Goal: Transaction & Acquisition: Purchase product/service

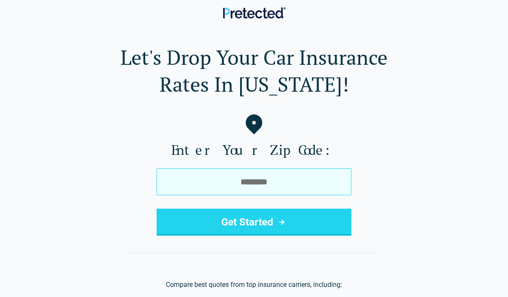
click at [291, 174] on input "tel" at bounding box center [254, 181] width 195 height 27
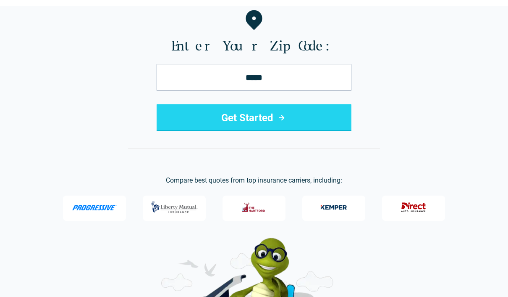
type input "*****"
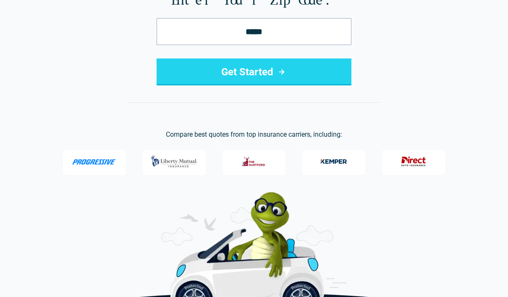
click at [308, 72] on button "Get Started" at bounding box center [254, 71] width 195 height 27
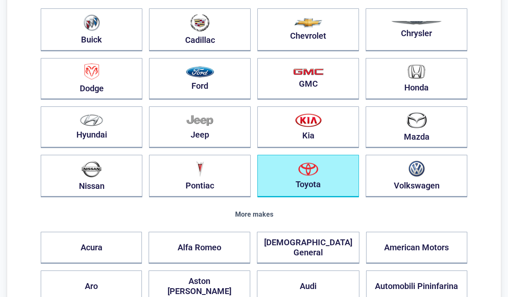
click at [311, 189] on button "Toyota" at bounding box center [309, 176] width 102 height 42
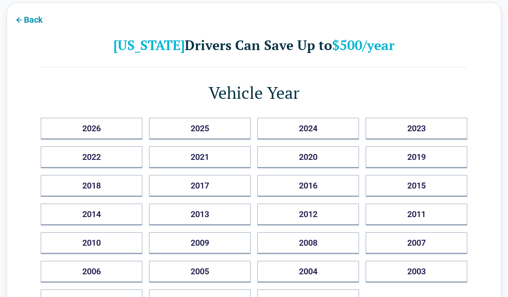
scroll to position [29, 0]
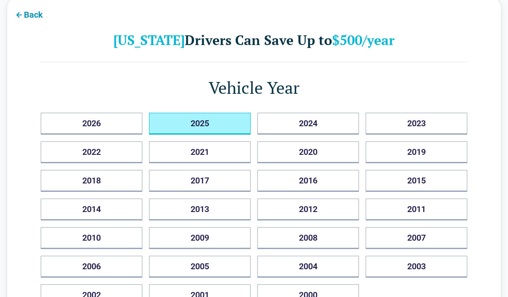
click at [214, 123] on button "2025" at bounding box center [200, 124] width 102 height 22
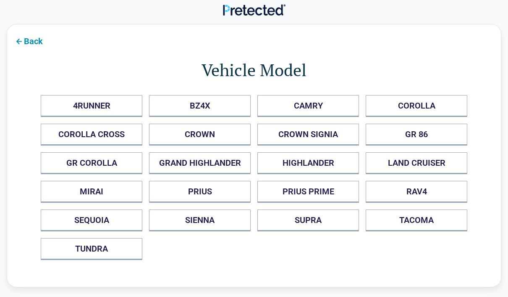
scroll to position [0, 0]
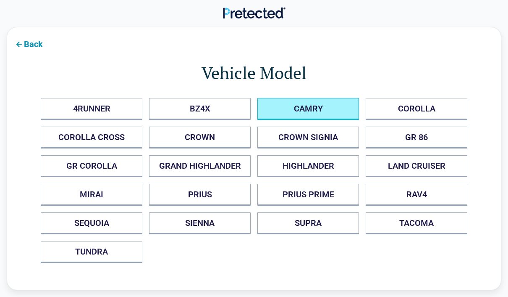
click at [334, 98] on button "CAMRY" at bounding box center [309, 109] width 102 height 22
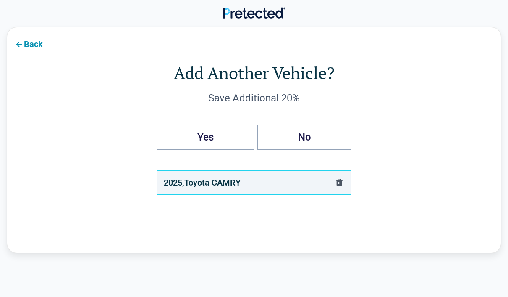
click at [225, 142] on button "Yes" at bounding box center [205, 137] width 97 height 25
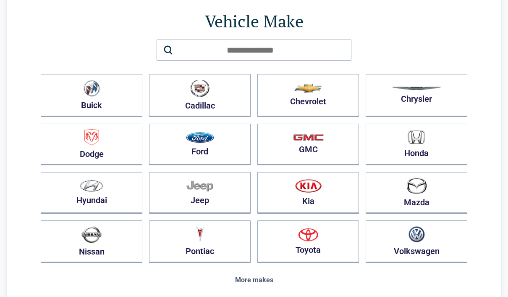
scroll to position [56, 0]
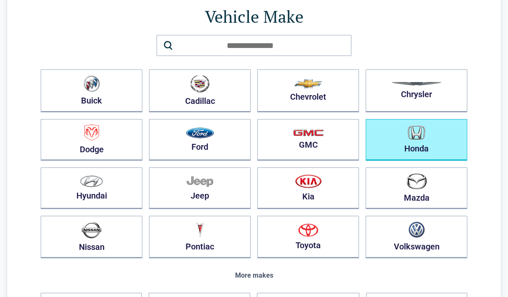
click at [411, 136] on img "button" at bounding box center [417, 132] width 18 height 15
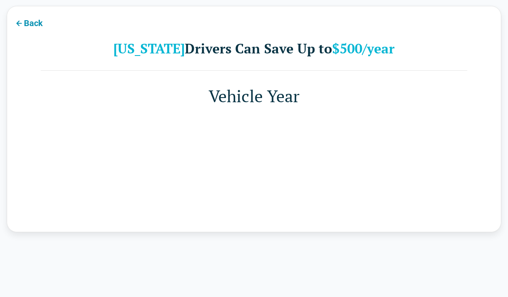
scroll to position [29, 0]
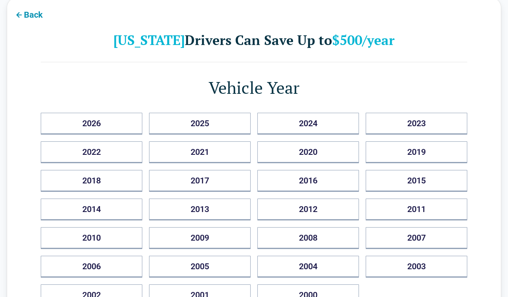
click at [129, 178] on button "2018" at bounding box center [92, 181] width 102 height 22
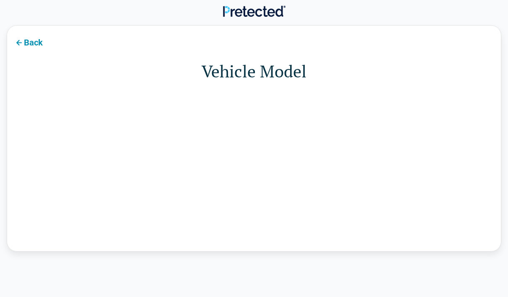
scroll to position [0, 0]
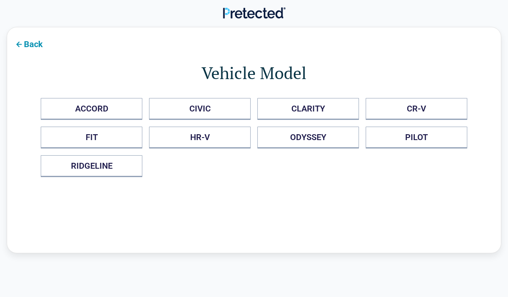
click at [126, 108] on button "ACCORD" at bounding box center [92, 109] width 102 height 22
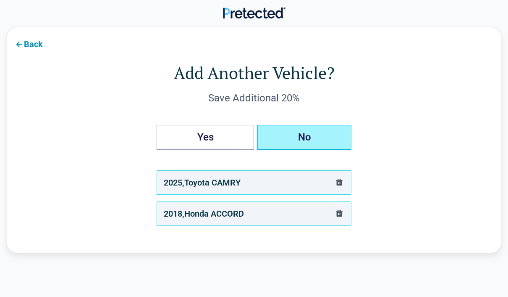
click at [300, 137] on button "No" at bounding box center [305, 137] width 94 height 25
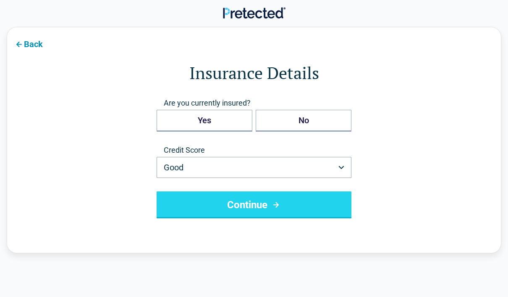
click at [290, 213] on button "Continue" at bounding box center [254, 204] width 195 height 27
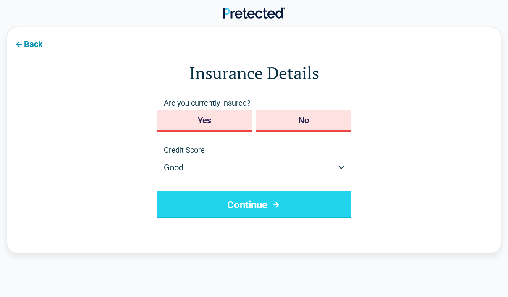
click at [315, 117] on button "No" at bounding box center [304, 121] width 96 height 22
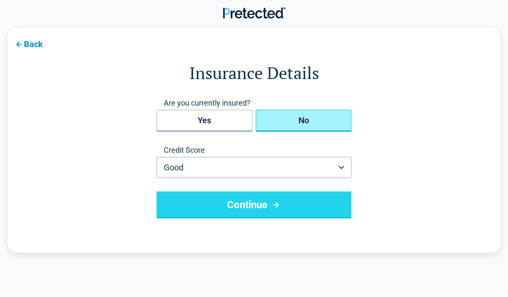
click at [277, 201] on icon "submit" at bounding box center [276, 205] width 11 height 10
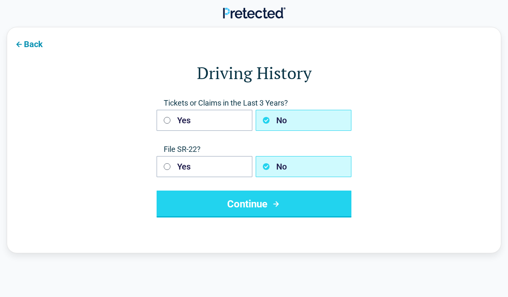
click at [244, 214] on button "Continue" at bounding box center [254, 203] width 195 height 27
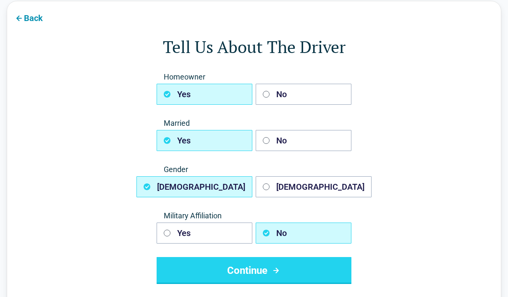
scroll to position [29, 0]
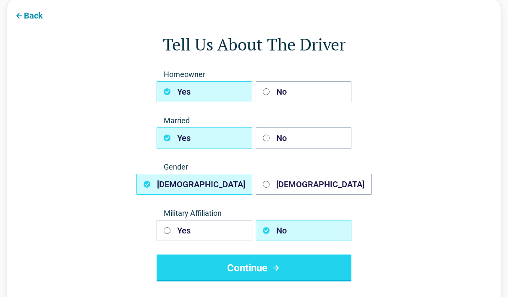
click at [257, 267] on button "Continue" at bounding box center [254, 267] width 195 height 27
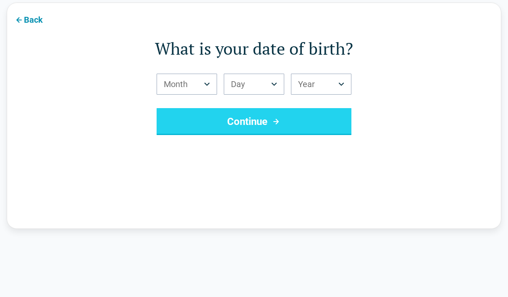
scroll to position [29, 0]
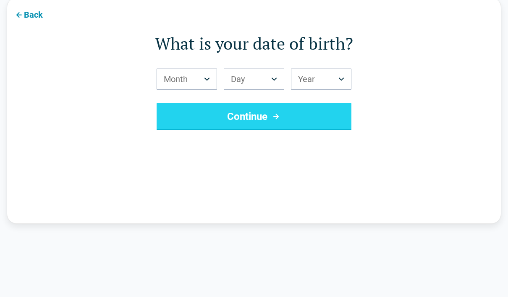
click at [198, 82] on button "Month" at bounding box center [187, 78] width 61 height 21
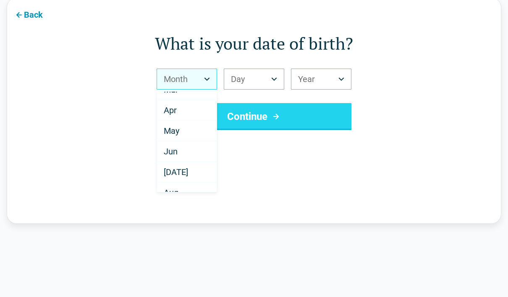
scroll to position [55, 0]
click at [187, 174] on div "Jul" at bounding box center [187, 171] width 60 height 21
select select "*"
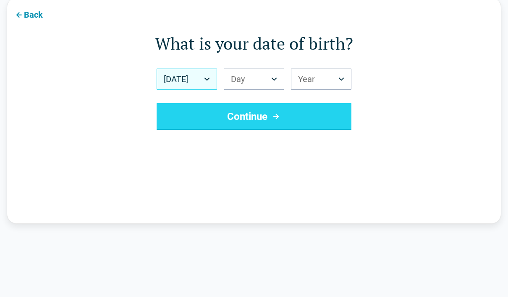
click at [251, 85] on button "Day" at bounding box center [254, 78] width 61 height 21
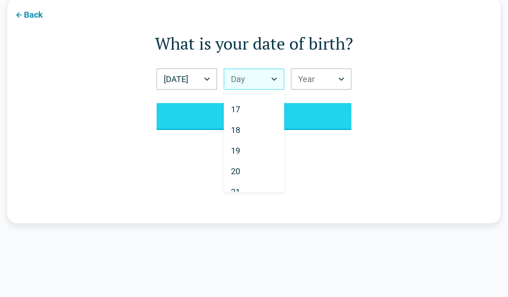
scroll to position [325, 0]
click at [258, 171] on div "20" at bounding box center [254, 168] width 60 height 21
select select "**"
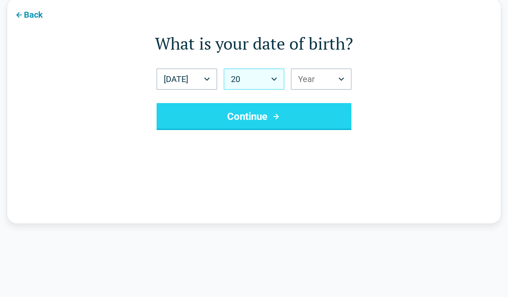
click at [337, 74] on button "Year" at bounding box center [321, 78] width 61 height 21
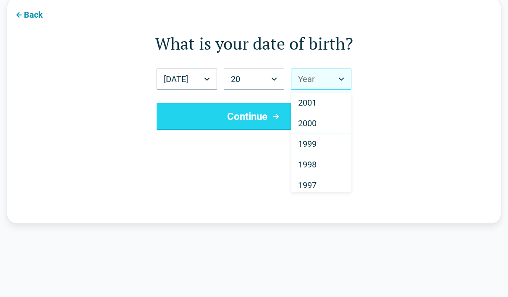
scroll to position [119, 0]
click at [326, 129] on div "2000" at bounding box center [322, 127] width 60 height 21
select select "****"
click at [326, 129] on button "Continue" at bounding box center [254, 116] width 195 height 27
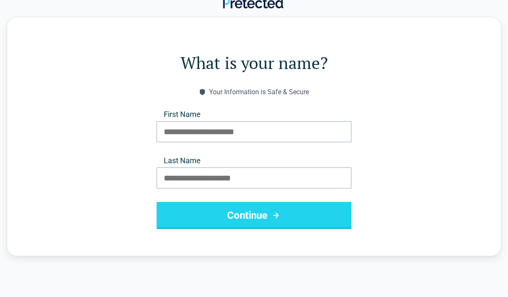
scroll to position [0, 0]
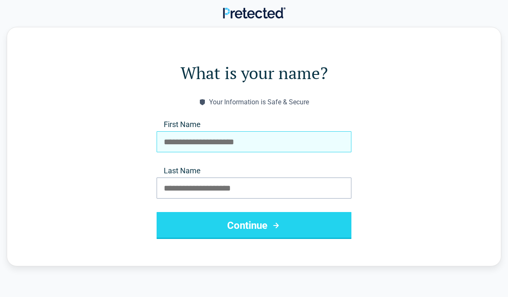
click at [302, 140] on input "First Name" at bounding box center [254, 141] width 195 height 21
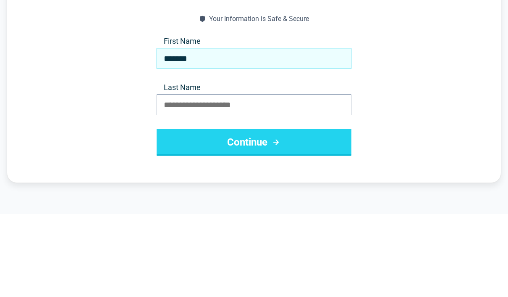
type input "*******"
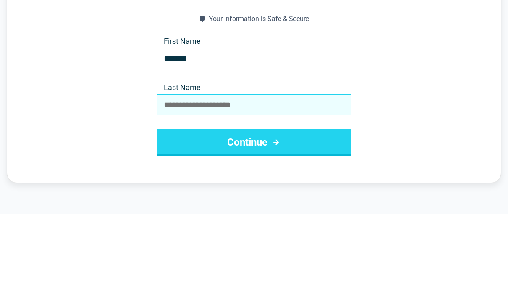
click at [184, 177] on input "Last Name" at bounding box center [254, 187] width 195 height 21
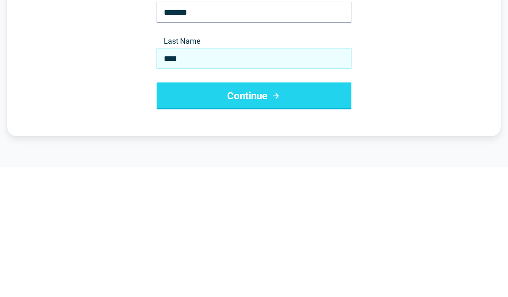
type input "****"
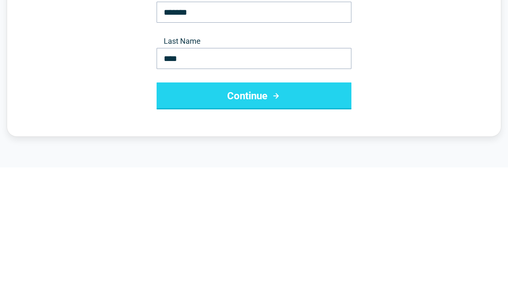
click at [334, 212] on button "Continue" at bounding box center [254, 225] width 195 height 27
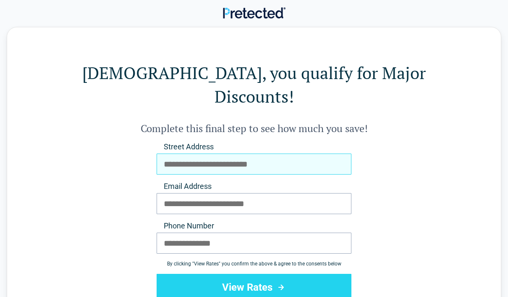
click at [317, 153] on input "Street Address" at bounding box center [254, 163] width 195 height 21
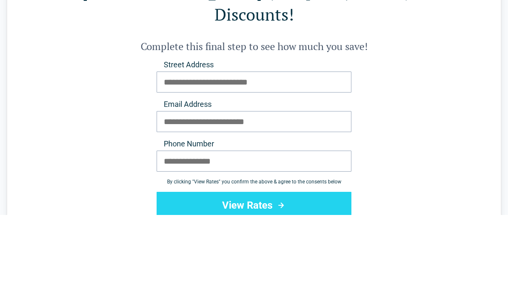
scroll to position [82, 0]
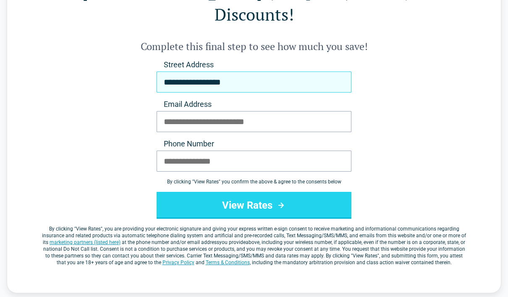
type input "**********"
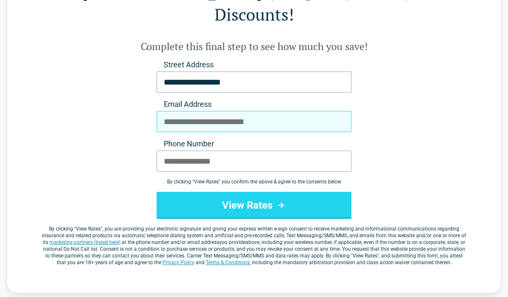
click at [166, 111] on input "Email Address" at bounding box center [254, 121] width 195 height 21
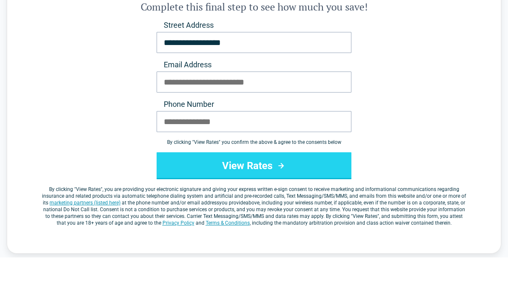
scroll to position [121, 0]
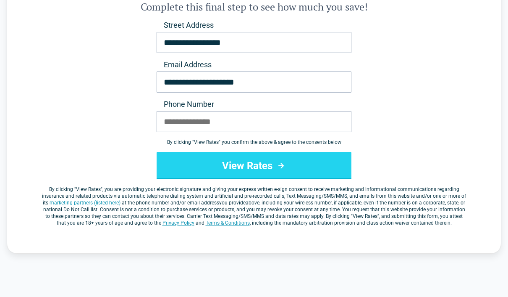
type input "**********"
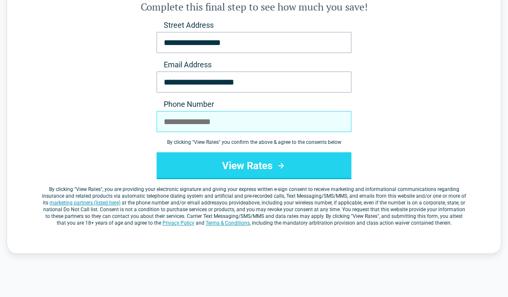
click at [166, 111] on input "Phone Number" at bounding box center [254, 121] width 195 height 21
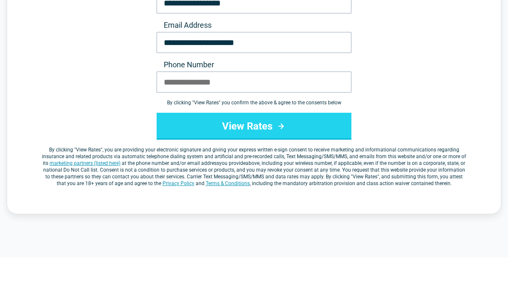
scroll to position [161, 0]
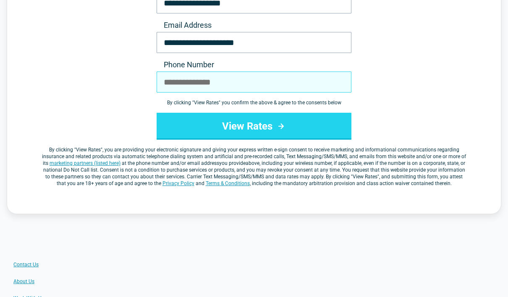
click at [323, 71] on input "Phone Number" at bounding box center [254, 81] width 195 height 21
click at [314, 71] on input "Phone Number" at bounding box center [254, 81] width 195 height 21
type input "**********"
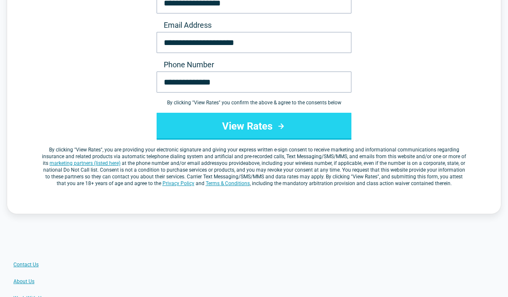
click at [316, 113] on button "View Rates" at bounding box center [254, 126] width 195 height 27
click at [332, 113] on button "View Rates" at bounding box center [254, 126] width 195 height 27
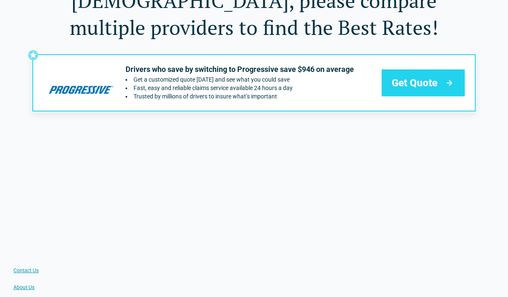
scroll to position [58, 0]
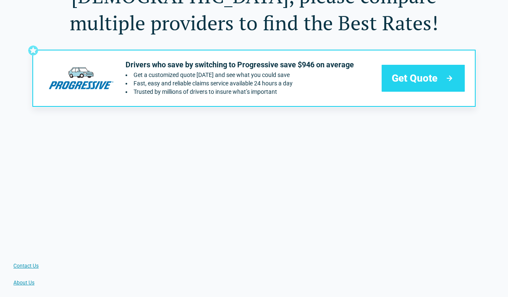
click at [453, 75] on icon at bounding box center [450, 78] width 11 height 10
